Goal: Task Accomplishment & Management: Manage account settings

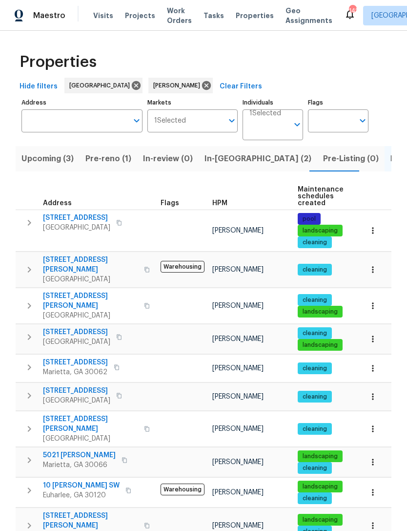
click at [70, 219] on span "[STREET_ADDRESS]" at bounding box center [76, 218] width 67 height 10
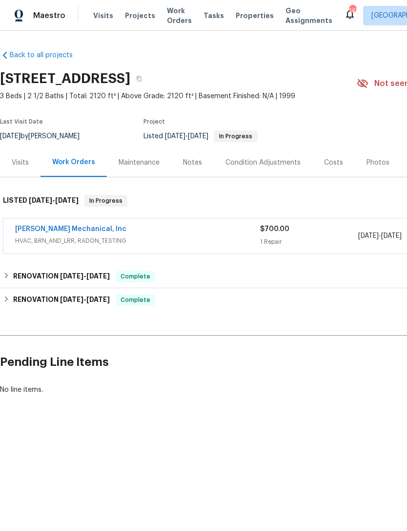
click at [57, 229] on link "[PERSON_NAME] Mechanical, Inc" at bounding box center [70, 229] width 111 height 7
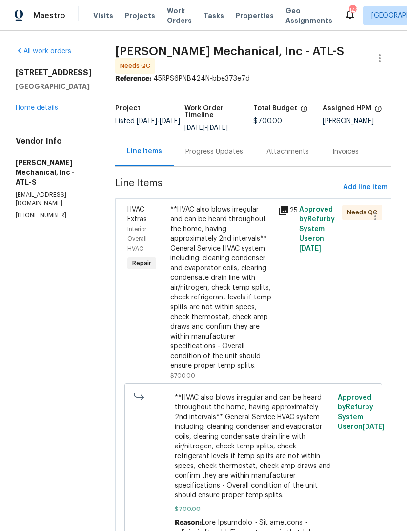
click at [30, 111] on link "Home details" at bounding box center [37, 107] width 42 height 7
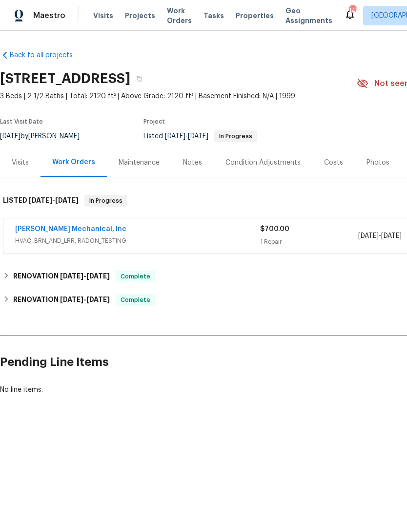
click at [45, 230] on link "[PERSON_NAME] Mechanical, Inc" at bounding box center [70, 229] width 111 height 7
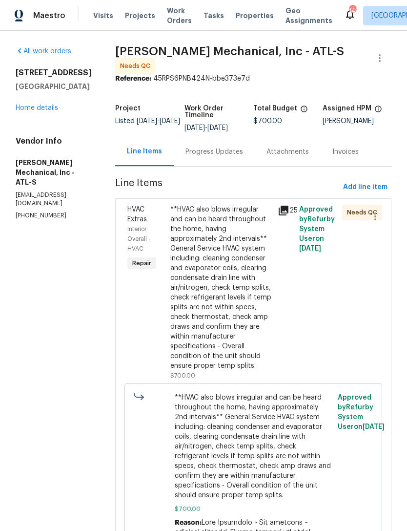
click at [147, 219] on span "HVAC Extras" at bounding box center [137, 214] width 20 height 17
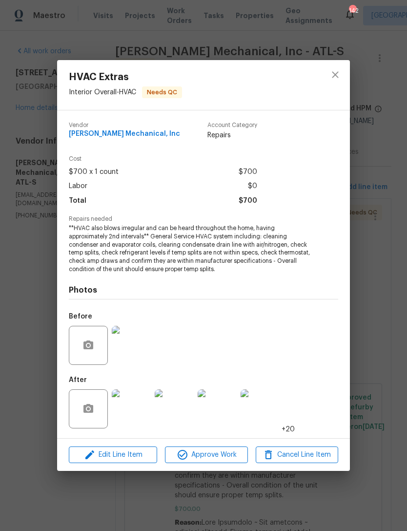
click at [137, 417] on img at bounding box center [131, 408] width 39 height 39
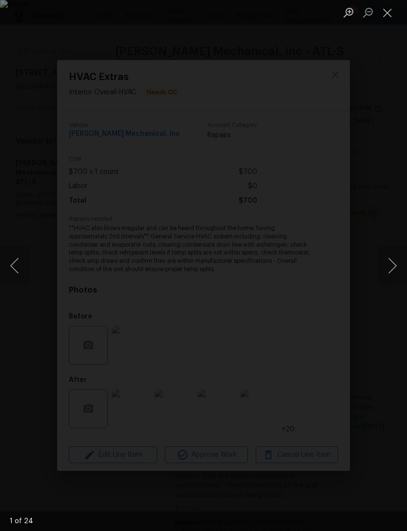
click at [387, 267] on button "Next image" at bounding box center [392, 265] width 29 height 39
click at [388, 265] on button "Next image" at bounding box center [392, 265] width 29 height 39
click at [387, 264] on button "Next image" at bounding box center [392, 265] width 29 height 39
click at [386, 265] on button "Next image" at bounding box center [392, 265] width 29 height 39
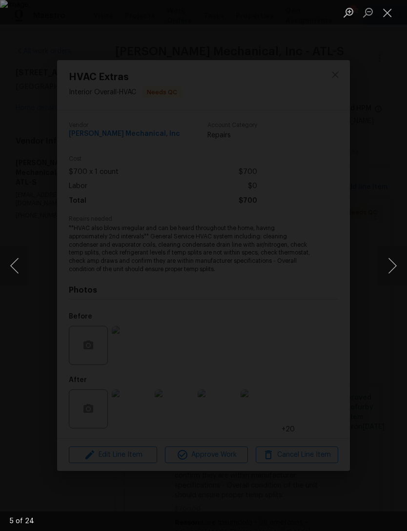
click at [385, 263] on button "Next image" at bounding box center [392, 265] width 29 height 39
click at [384, 263] on button "Next image" at bounding box center [392, 265] width 29 height 39
click at [382, 263] on button "Next image" at bounding box center [392, 265] width 29 height 39
click at [383, 262] on button "Next image" at bounding box center [392, 265] width 29 height 39
click at [382, 261] on button "Next image" at bounding box center [392, 265] width 29 height 39
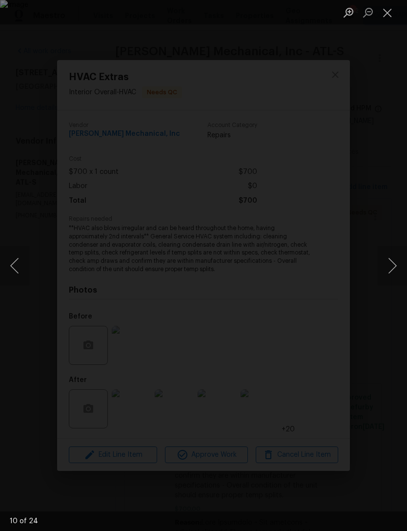
click at [383, 260] on button "Next image" at bounding box center [392, 265] width 29 height 39
click at [382, 260] on button "Next image" at bounding box center [392, 265] width 29 height 39
click at [383, 263] on button "Next image" at bounding box center [392, 265] width 29 height 39
click at [383, 266] on button "Next image" at bounding box center [392, 265] width 29 height 39
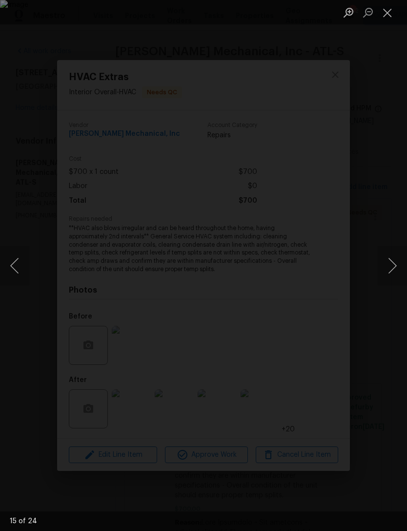
click at [382, 266] on button "Next image" at bounding box center [392, 265] width 29 height 39
click at [383, 266] on button "Next image" at bounding box center [392, 265] width 29 height 39
click at [382, 266] on button "Next image" at bounding box center [392, 265] width 29 height 39
click at [383, 265] on button "Next image" at bounding box center [392, 265] width 29 height 39
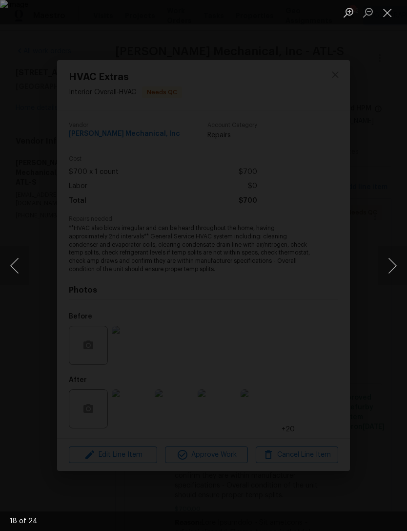
click at [383, 266] on button "Next image" at bounding box center [392, 265] width 29 height 39
click at [387, 130] on div "Lightbox" at bounding box center [203, 265] width 407 height 531
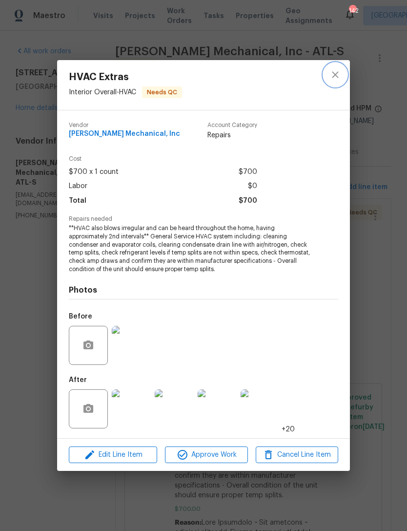
click at [334, 76] on icon "close" at bounding box center [335, 74] width 6 height 6
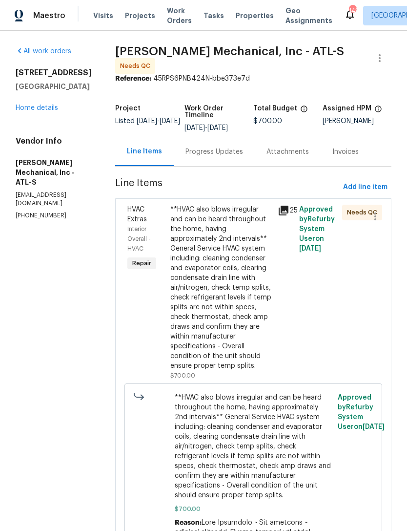
click at [165, 220] on div "HVAC Extras" at bounding box center [145, 215] width 37 height 20
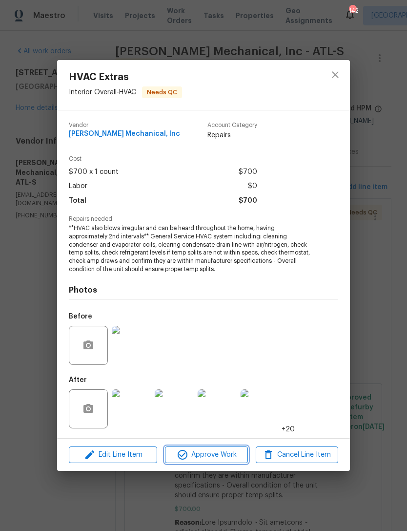
click at [215, 452] on span "Approve Work" at bounding box center [206, 455] width 77 height 12
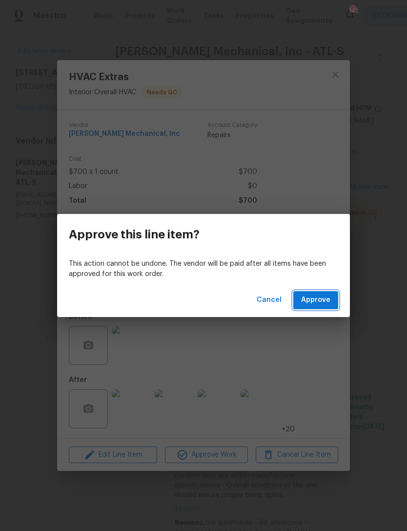
click at [322, 302] on span "Approve" at bounding box center [315, 300] width 29 height 12
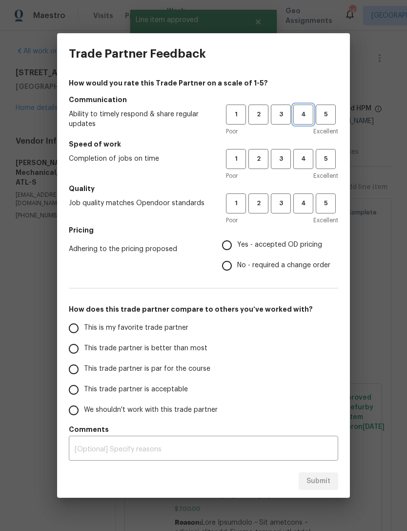
click at [303, 117] on span "4" at bounding box center [303, 114] width 18 height 11
click at [309, 155] on span "4" at bounding box center [303, 158] width 18 height 11
click at [305, 204] on span "4" at bounding box center [303, 203] width 18 height 11
click at [233, 246] on input "Yes - accepted OD pricing" at bounding box center [227, 245] width 21 height 21
radio input "true"
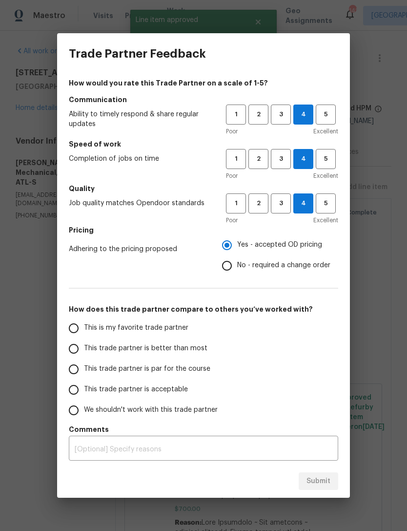
click at [73, 395] on input "This trade partner is acceptable" at bounding box center [73, 389] width 21 height 21
click at [322, 478] on span "Submit" at bounding box center [319, 481] width 24 height 12
radio input "true"
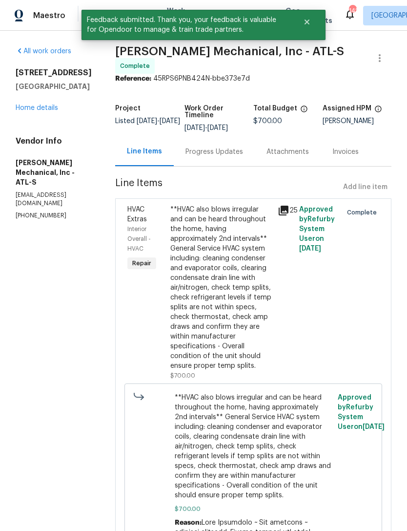
click at [25, 109] on link "Home details" at bounding box center [37, 107] width 42 height 7
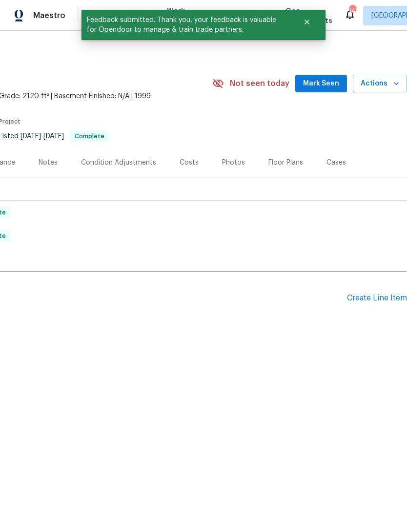
scroll to position [0, 145]
click at [326, 83] on span "Mark Seen" at bounding box center [321, 84] width 36 height 12
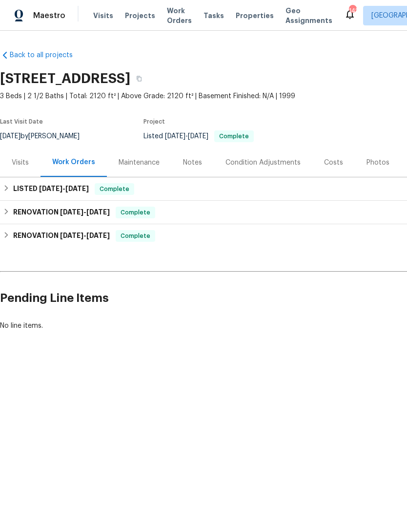
scroll to position [0, 0]
click at [21, 163] on div "Visits" at bounding box center [20, 163] width 17 height 10
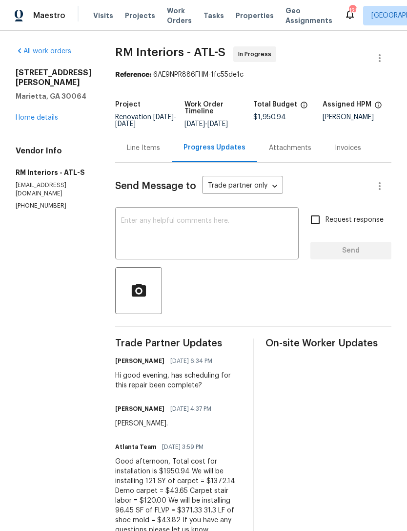
click at [31, 116] on link "Home details" at bounding box center [37, 117] width 42 height 7
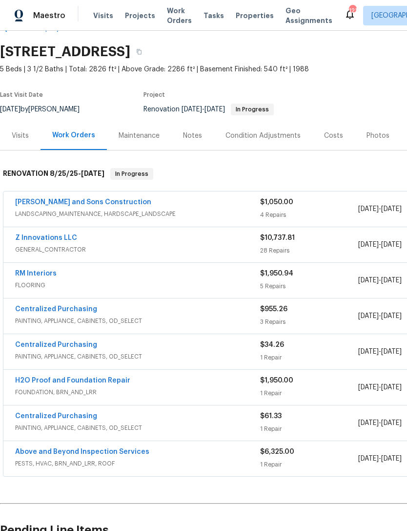
scroll to position [27, 0]
click at [18, 135] on div "Visits" at bounding box center [20, 136] width 17 height 10
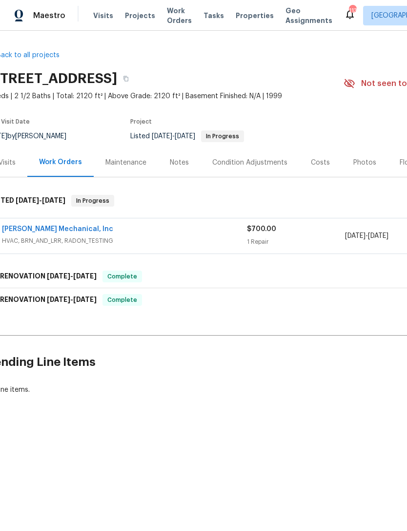
scroll to position [0, 8]
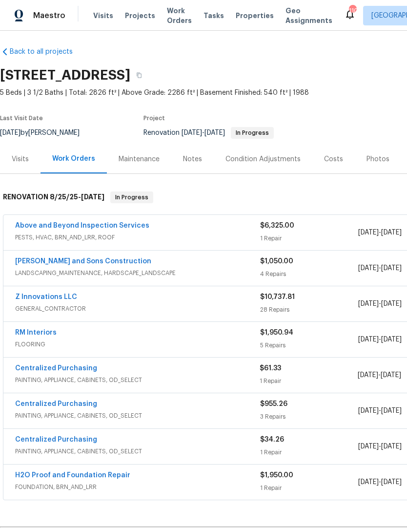
scroll to position [3, 0]
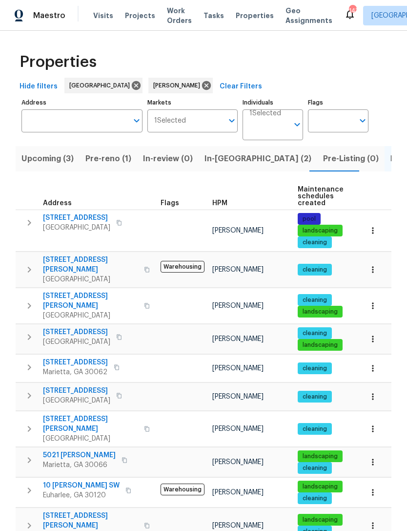
click at [60, 160] on span "Upcoming (3)" at bounding box center [47, 159] width 52 height 14
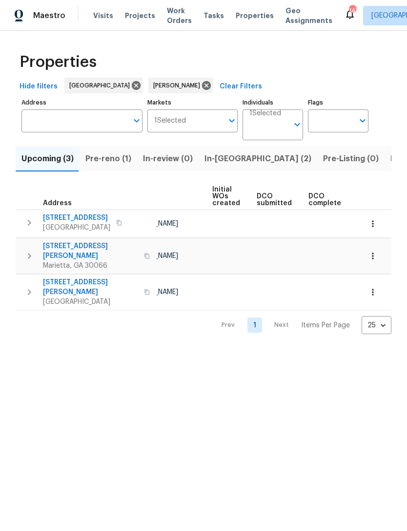
scroll to position [0, 28]
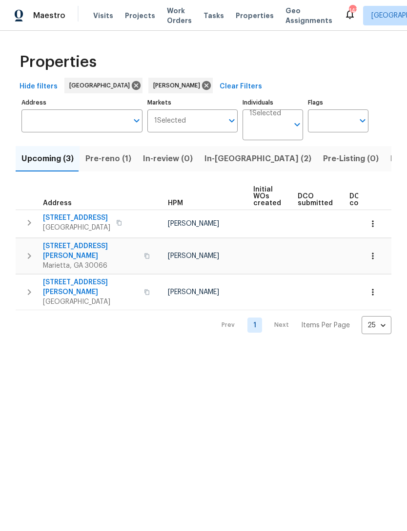
click at [113, 162] on span "Pre-reno (1)" at bounding box center [108, 159] width 46 height 14
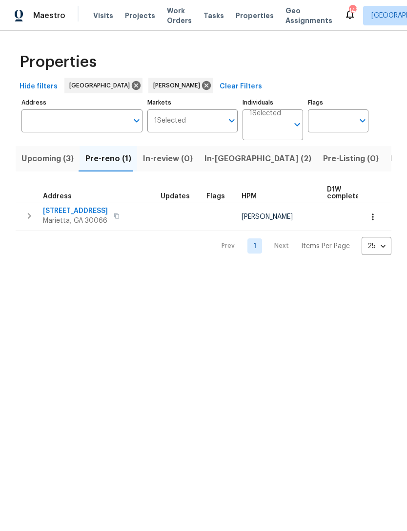
click at [180, 222] on td at bounding box center [180, 217] width 46 height 28
click at [89, 210] on span "180 Parkstone Way" at bounding box center [75, 211] width 65 height 10
click at [391, 157] on span "Listed (12)" at bounding box center [411, 159] width 40 height 14
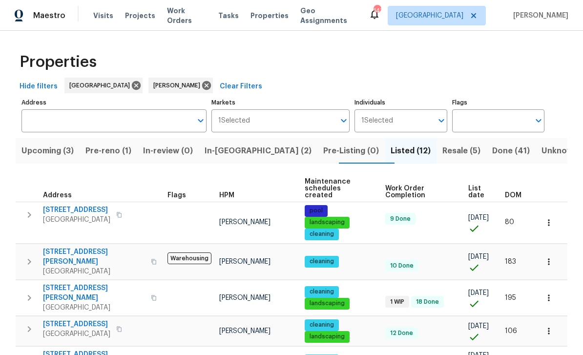
click at [407, 155] on span "Resale (5)" at bounding box center [461, 151] width 38 height 14
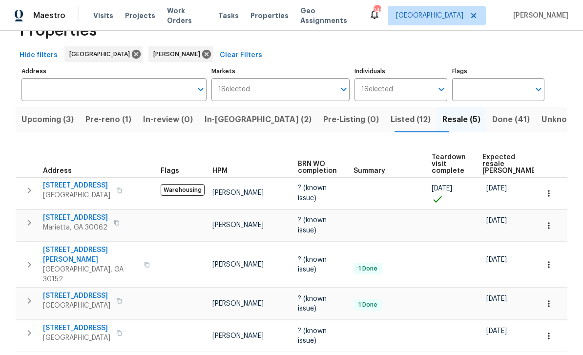
click at [407, 113] on span "Done (41)" at bounding box center [511, 120] width 38 height 14
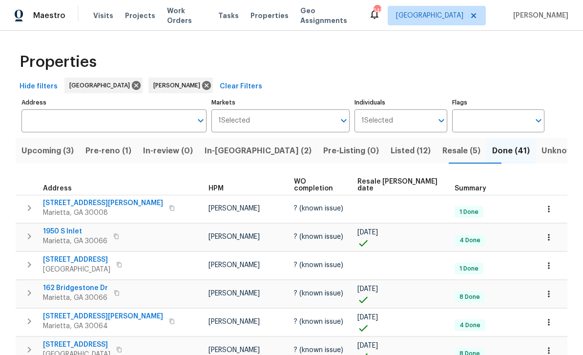
click at [391, 150] on span "Listed (12)" at bounding box center [411, 151] width 40 height 14
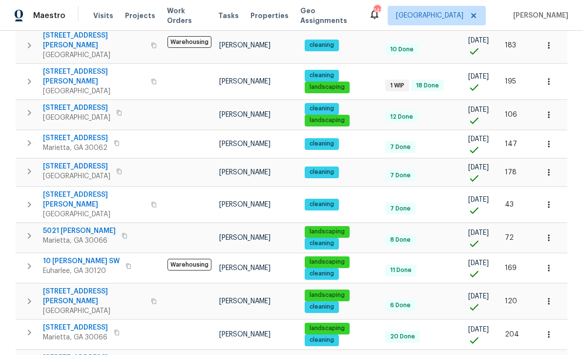
scroll to position [216, 0]
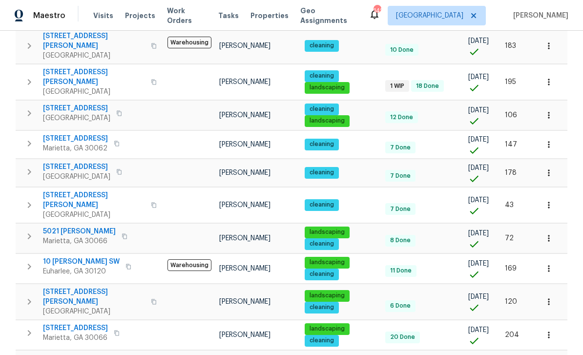
click at [78, 323] on span "61 Barrington Pl" at bounding box center [75, 328] width 65 height 10
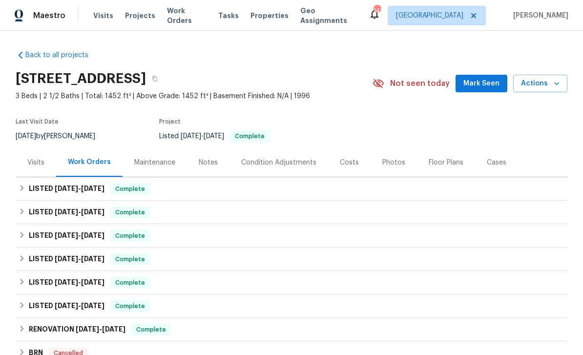
click at [37, 165] on div "Visits" at bounding box center [35, 163] width 17 height 10
